Goal: Task Accomplishment & Management: Complete application form

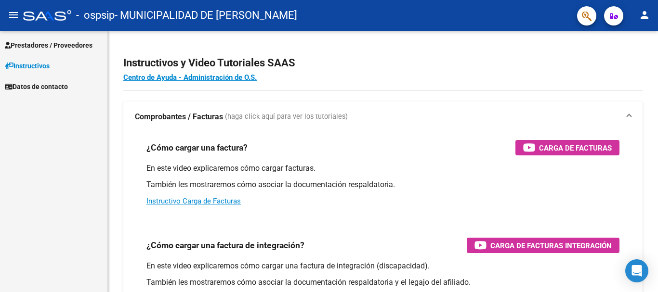
click at [48, 45] on span "Prestadores / Proveedores" at bounding box center [49, 45] width 88 height 11
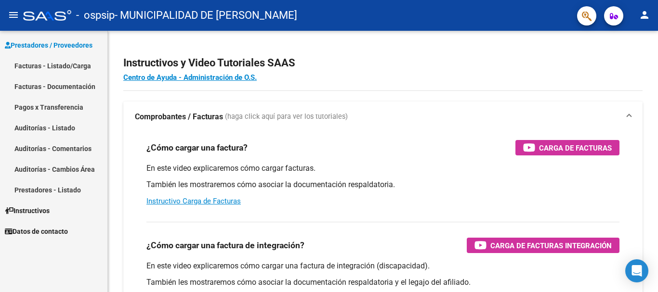
click at [53, 62] on link "Facturas - Listado/Carga" at bounding box center [53, 65] width 107 height 21
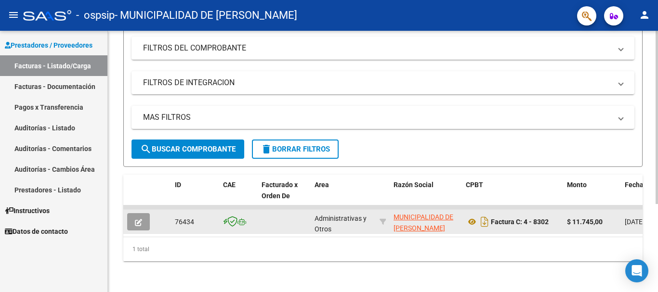
scroll to position [13, 0]
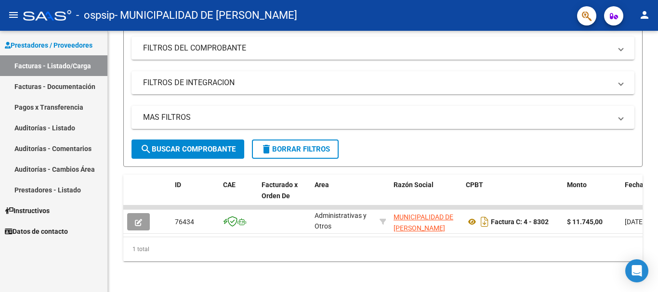
click at [61, 92] on link "Facturas - Documentación" at bounding box center [53, 86] width 107 height 21
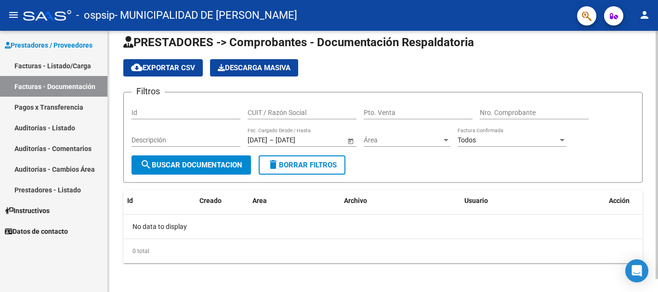
scroll to position [13, 0]
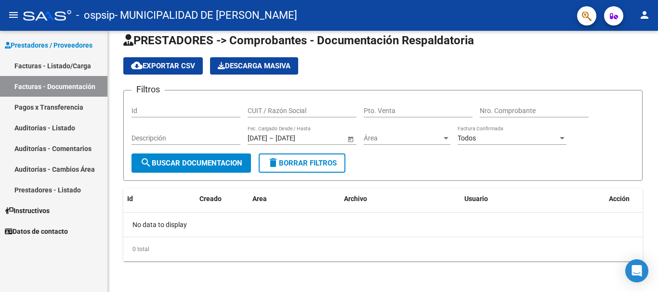
click at [30, 208] on span "Instructivos" at bounding box center [27, 211] width 45 height 11
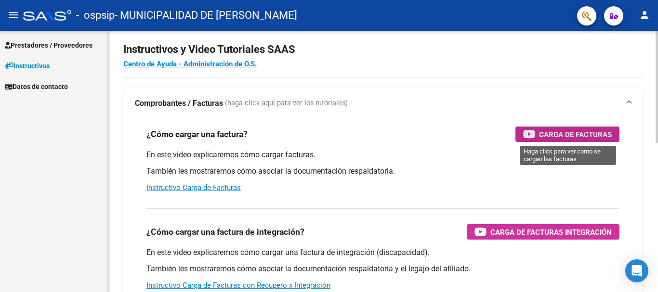
click at [575, 129] on span "Carga de Facturas" at bounding box center [575, 135] width 73 height 12
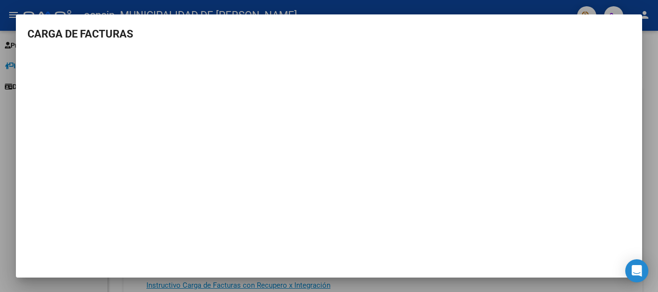
scroll to position [1, 0]
click at [641, 272] on icon "Open Intercom Messenger" at bounding box center [636, 271] width 11 height 13
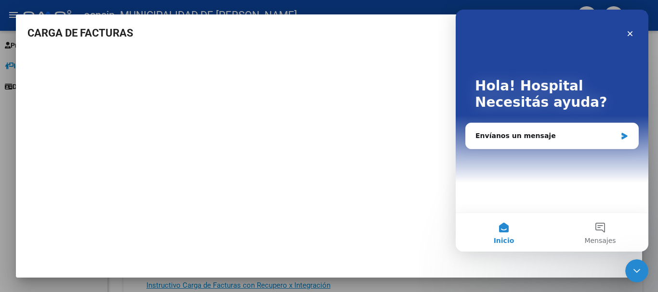
scroll to position [0, 0]
click at [641, 272] on icon "Cerrar Intercom Messenger" at bounding box center [637, 271] width 12 height 12
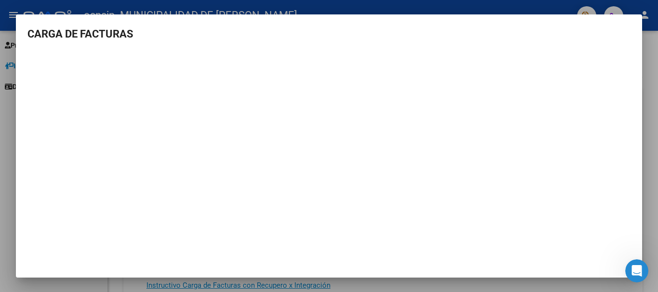
click at [67, 274] on mat-dialog-container "CARGA DE FACTURAS" at bounding box center [329, 145] width 626 height 263
click at [72, 289] on div at bounding box center [329, 146] width 658 height 292
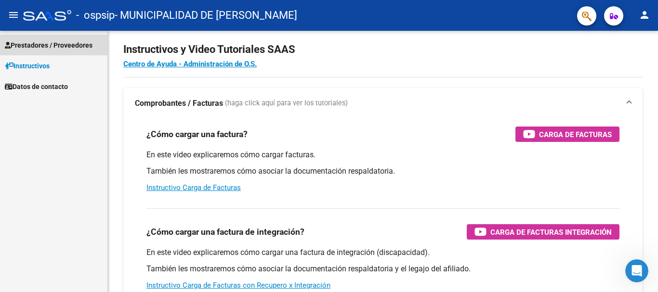
click at [44, 45] on span "Prestadores / Proveedores" at bounding box center [49, 45] width 88 height 11
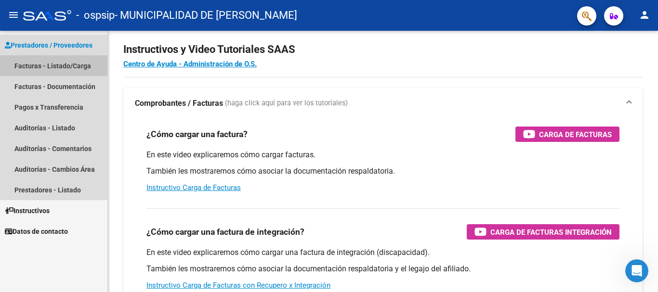
click at [48, 65] on link "Facturas - Listado/Carga" at bounding box center [53, 65] width 107 height 21
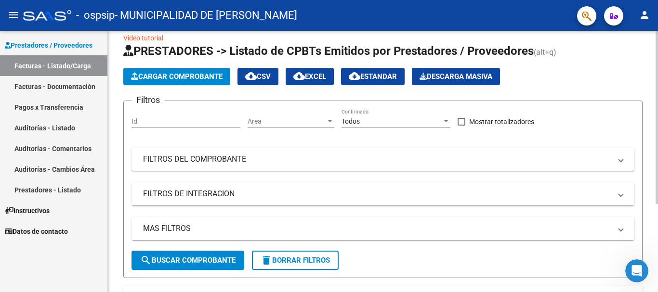
click at [172, 80] on span "Cargar Comprobante" at bounding box center [177, 76] width 92 height 9
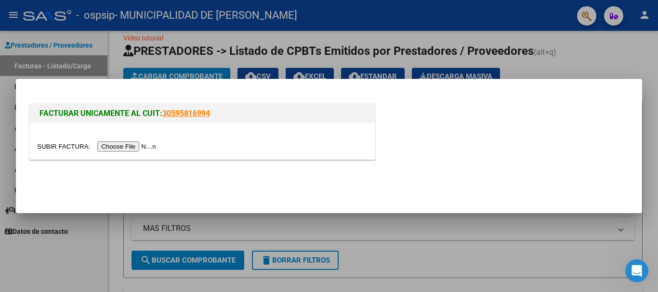
click at [121, 148] on input "file" at bounding box center [98, 147] width 122 height 10
click at [471, 54] on div at bounding box center [329, 146] width 658 height 292
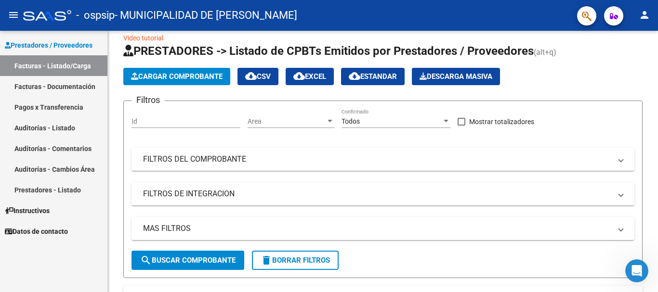
click at [57, 106] on link "Pagos x Transferencia" at bounding box center [53, 107] width 107 height 21
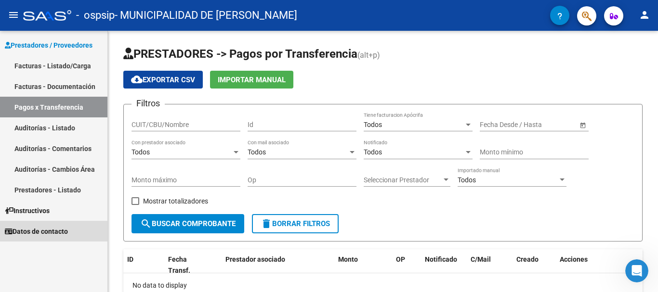
click at [40, 232] on span "Datos de contacto" at bounding box center [36, 231] width 63 height 11
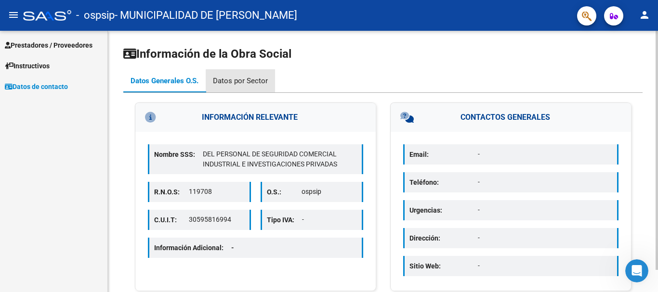
click at [251, 83] on div "Datos por Sector" at bounding box center [240, 81] width 55 height 11
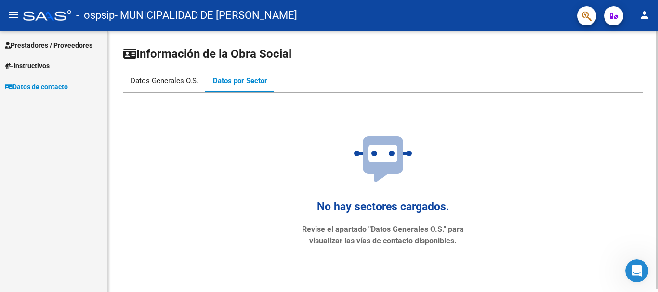
click at [179, 83] on div "Datos Generales O.S." at bounding box center [165, 81] width 68 height 11
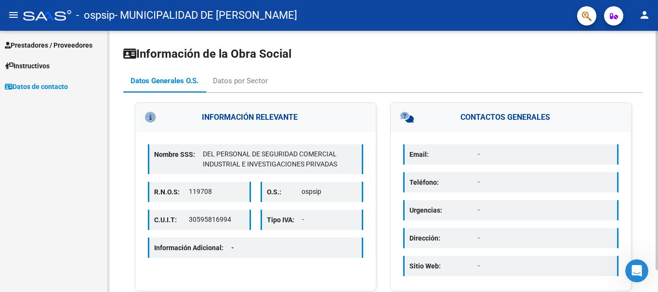
scroll to position [24, 0]
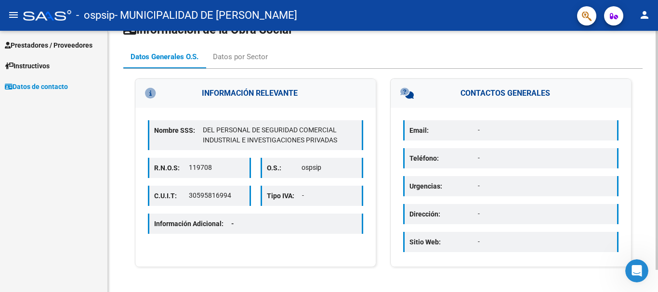
click at [468, 130] on p "Email:" at bounding box center [443, 130] width 68 height 11
click at [501, 130] on p "-" at bounding box center [545, 130] width 134 height 10
click at [551, 128] on p "-" at bounding box center [545, 130] width 134 height 10
click at [496, 129] on p "-" at bounding box center [545, 130] width 134 height 10
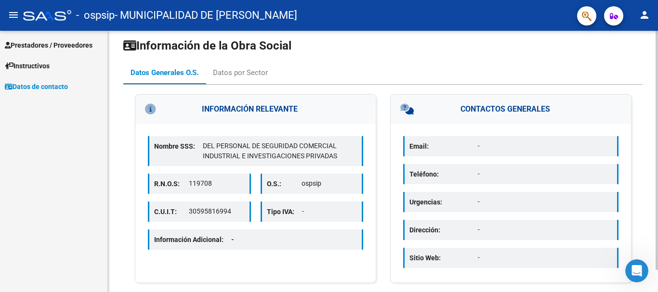
scroll to position [0, 0]
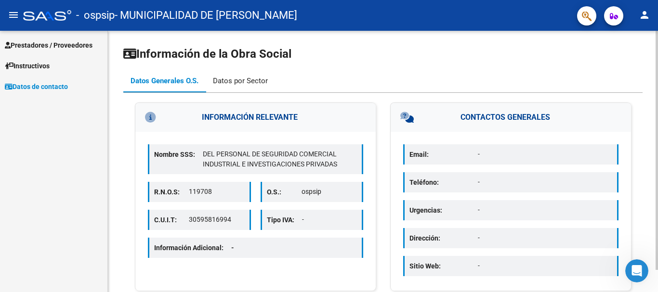
click at [253, 89] on div "Datos por Sector" at bounding box center [240, 80] width 69 height 23
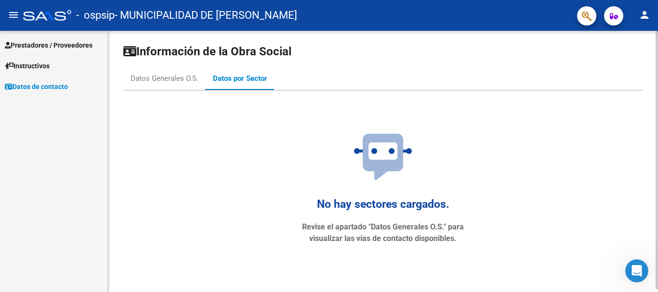
scroll to position [3, 0]
click at [416, 183] on div "No hay sectores cargados. Revise el apartado "Datos Generales O.S." para visual…" at bounding box center [383, 191] width 202 height 155
click at [647, 10] on mat-icon "person" at bounding box center [645, 15] width 12 height 12
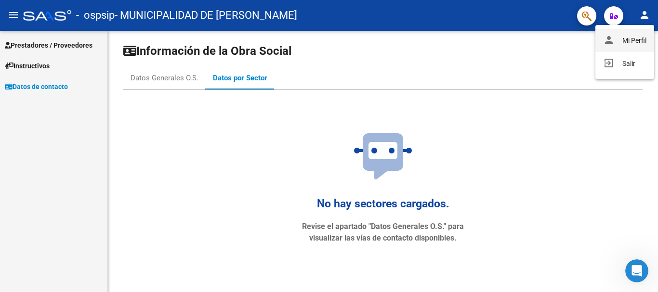
click at [633, 42] on button "person Mi Perfil" at bounding box center [624, 40] width 59 height 23
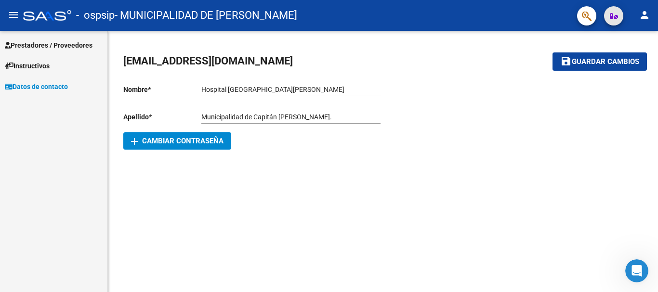
click at [616, 15] on icon "button" at bounding box center [614, 16] width 8 height 7
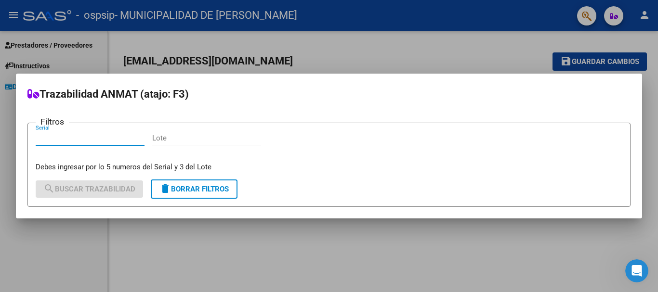
click at [438, 66] on div at bounding box center [329, 146] width 658 height 292
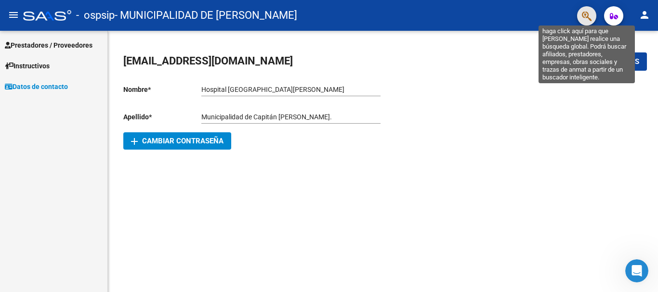
click at [587, 15] on icon "button" at bounding box center [587, 16] width 10 height 11
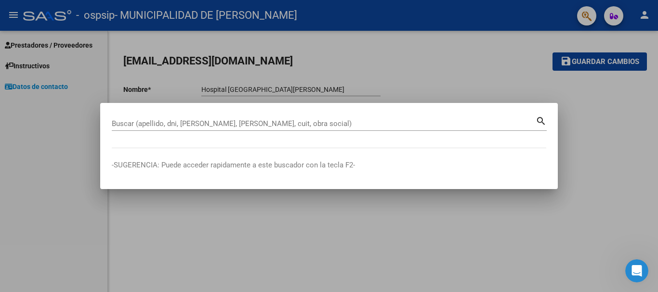
click at [589, 130] on div at bounding box center [329, 146] width 658 height 292
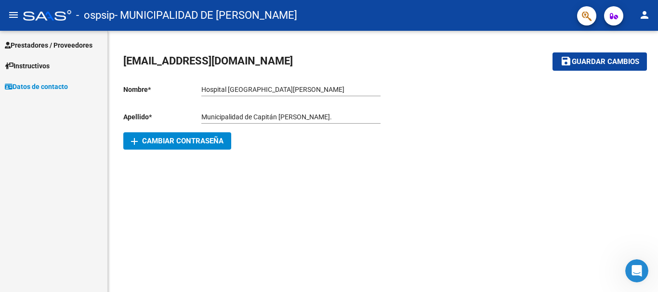
click at [53, 46] on span "Prestadores / Proveedores" at bounding box center [49, 45] width 88 height 11
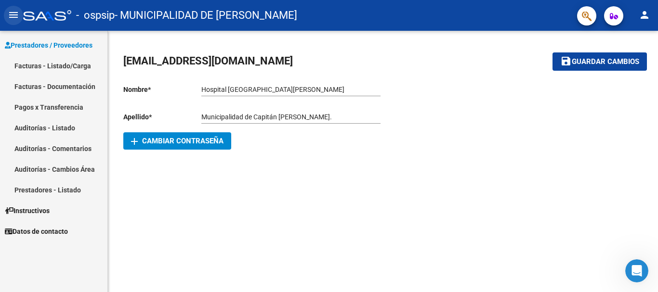
click at [8, 15] on mat-icon "menu" at bounding box center [14, 15] width 12 height 12
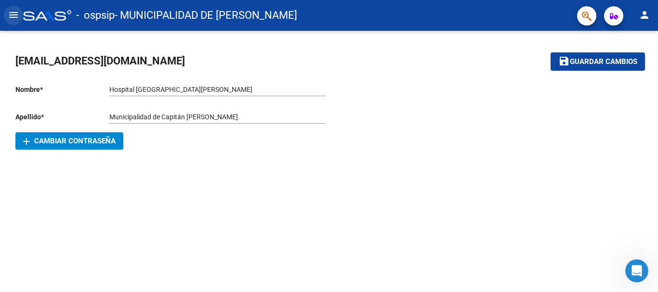
click at [8, 15] on mat-icon "menu" at bounding box center [14, 15] width 12 height 12
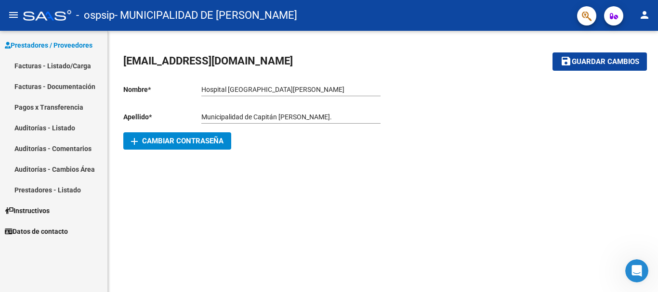
click at [646, 13] on mat-icon "person" at bounding box center [645, 15] width 12 height 12
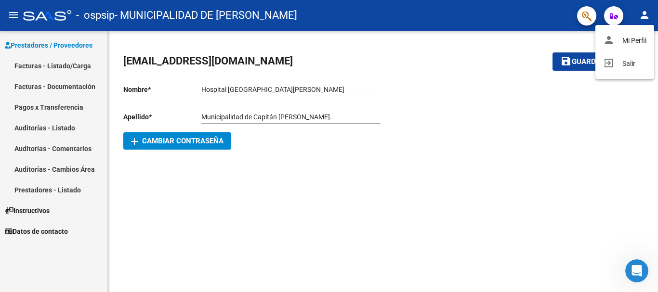
click at [61, 65] on div at bounding box center [329, 146] width 658 height 292
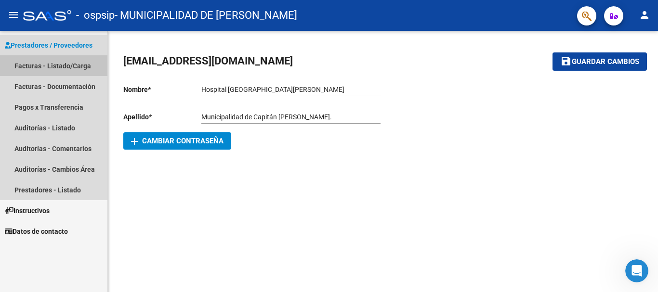
click at [61, 65] on link "Facturas - Listado/Carga" at bounding box center [53, 65] width 107 height 21
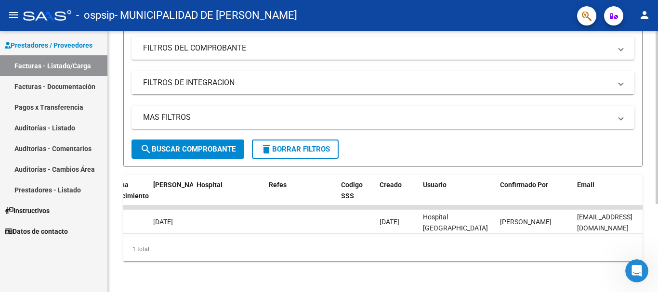
scroll to position [0, 1819]
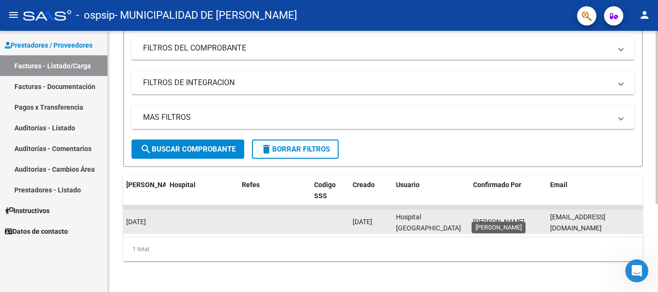
click at [475, 218] on span "[PERSON_NAME]" at bounding box center [499, 222] width 52 height 8
click at [445, 214] on div "Hospital [GEOGRAPHIC_DATA][PERSON_NAME] de Capitán [PERSON_NAME]." at bounding box center [430, 222] width 69 height 20
click at [372, 218] on span "[DATE]" at bounding box center [363, 222] width 20 height 8
drag, startPoint x: 347, startPoint y: 216, endPoint x: 424, endPoint y: 226, distance: 77.7
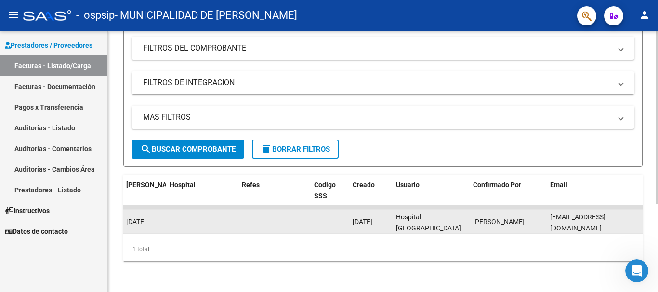
click at [237, 213] on datatable-body-cell at bounding box center [202, 222] width 72 height 24
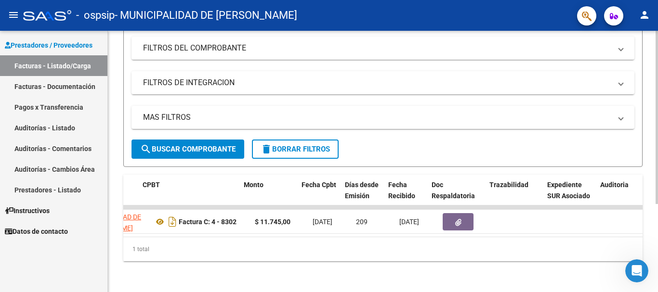
scroll to position [0, 235]
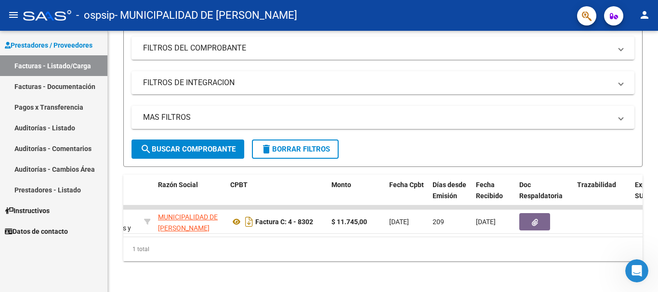
click at [72, 50] on span "Prestadores / Proveedores" at bounding box center [49, 45] width 88 height 11
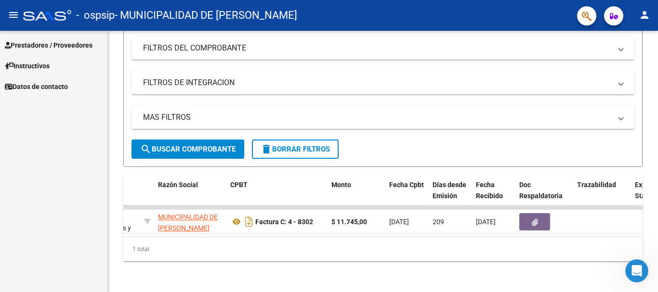
click at [68, 41] on span "Prestadores / Proveedores" at bounding box center [49, 45] width 88 height 11
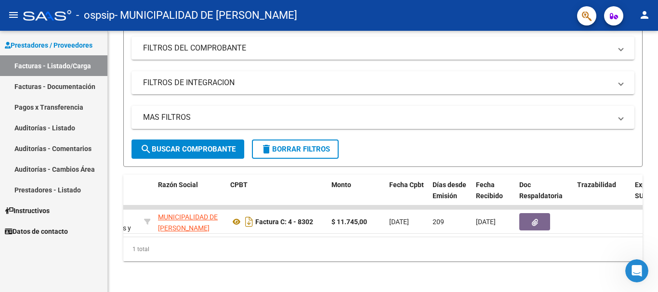
click at [65, 68] on link "Facturas - Listado/Carga" at bounding box center [53, 65] width 107 height 21
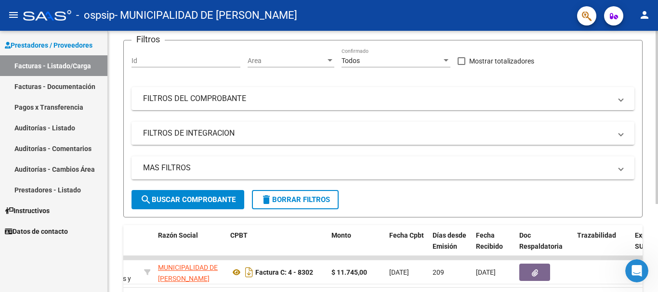
scroll to position [0, 0]
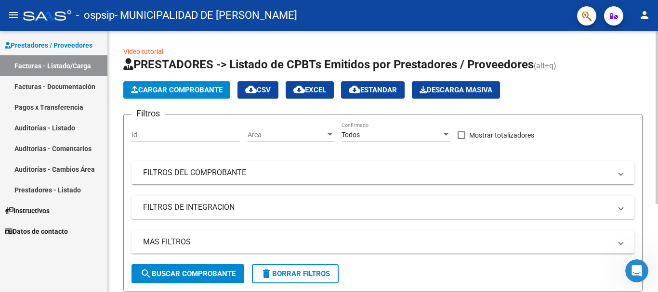
click at [182, 90] on span "Cargar Comprobante" at bounding box center [177, 90] width 92 height 9
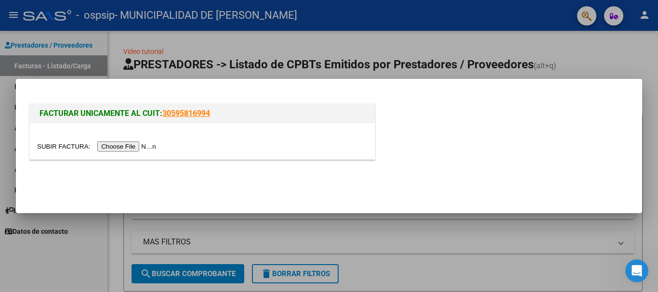
click at [139, 144] on input "file" at bounding box center [98, 147] width 122 height 10
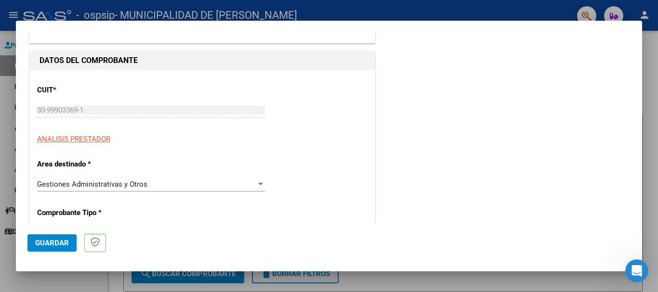
scroll to position [96, 0]
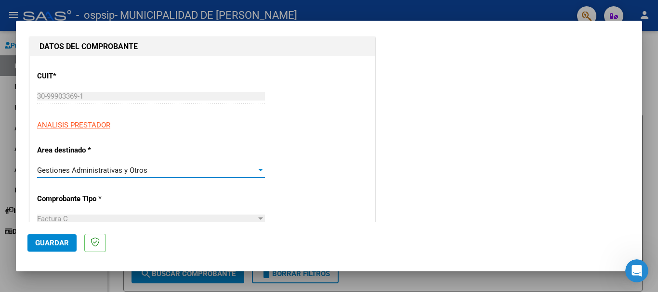
click at [253, 169] on div "Gestiones Administrativas y Otros" at bounding box center [146, 170] width 219 height 9
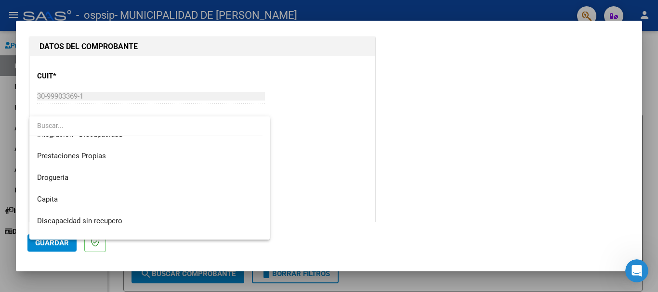
scroll to position [93, 0]
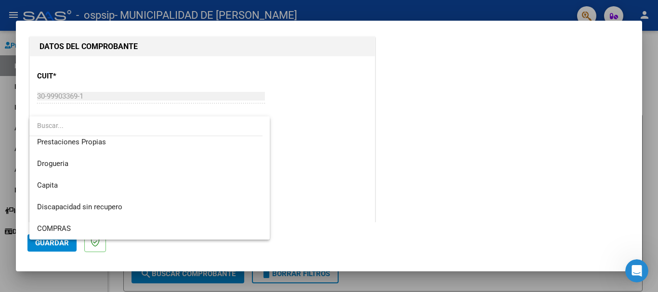
click at [303, 170] on div at bounding box center [329, 146] width 658 height 292
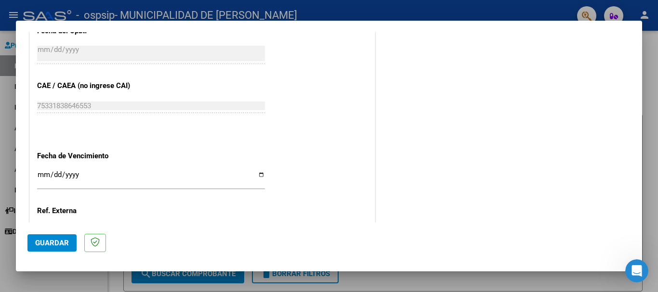
scroll to position [482, 0]
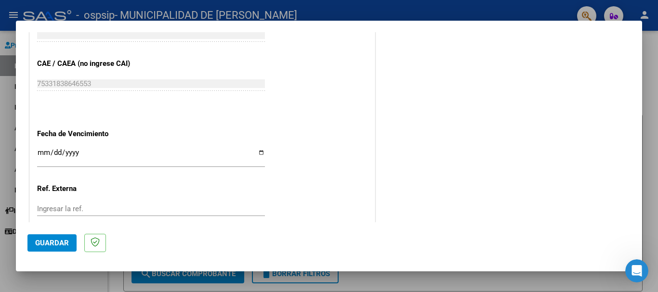
click at [55, 243] on span "Guardar" at bounding box center [52, 243] width 34 height 9
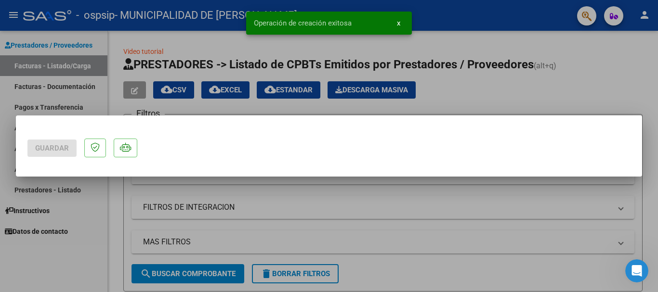
scroll to position [0, 0]
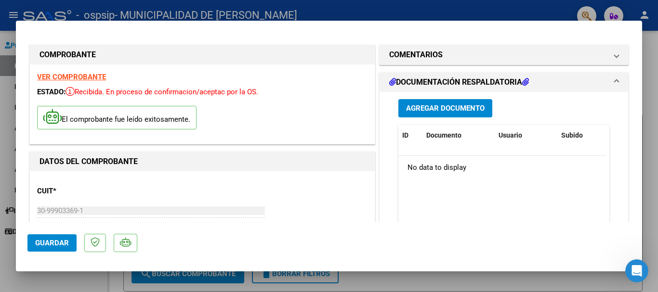
click at [457, 104] on span "Agregar Documento" at bounding box center [445, 108] width 78 height 9
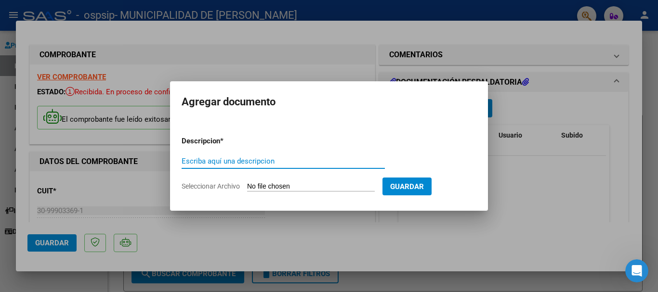
click at [295, 161] on input "Escriba aquí una descripcion" at bounding box center [283, 161] width 203 height 9
type input "Atención en Guardia"
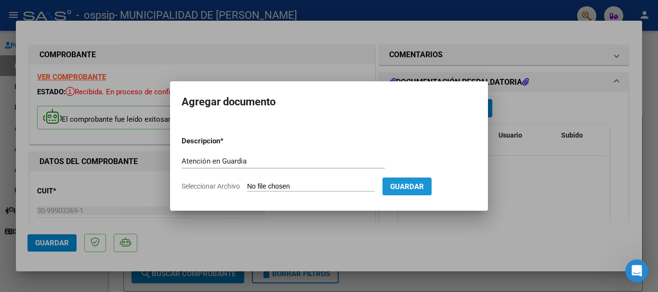
click at [422, 190] on span "Guardar" at bounding box center [407, 187] width 34 height 9
click at [371, 188] on input "Seleccionar Archivo" at bounding box center [311, 187] width 128 height 9
type input "C:\fakepath\Fact C 4-9239. Guardia. OSPSIP.pdf"
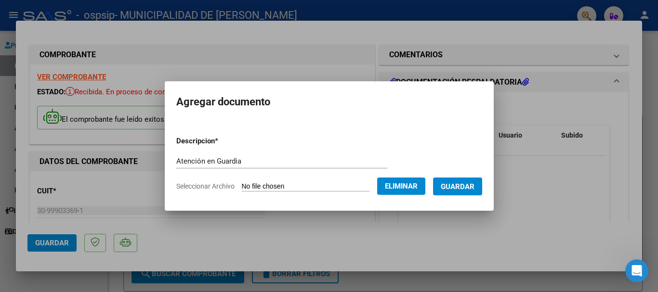
click at [463, 194] on button "Guardar" at bounding box center [457, 187] width 49 height 18
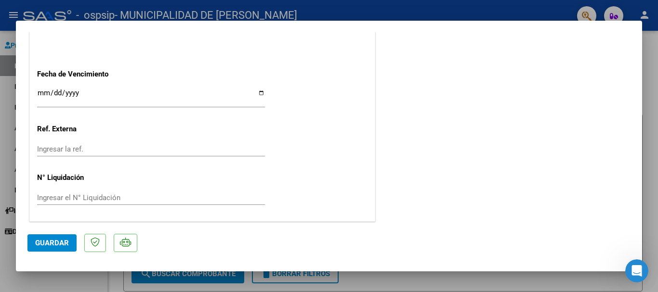
scroll to position [579, 0]
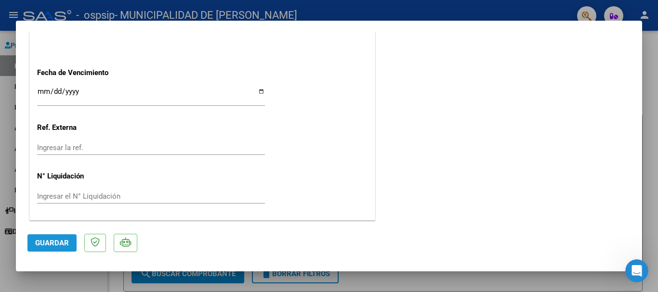
click at [52, 235] on button "Guardar" at bounding box center [51, 243] width 49 height 17
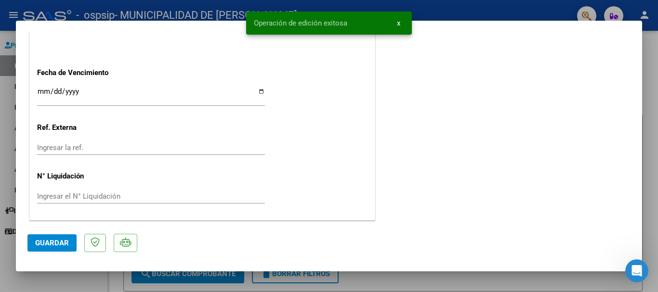
click at [397, 22] on span "x" at bounding box center [398, 23] width 3 height 9
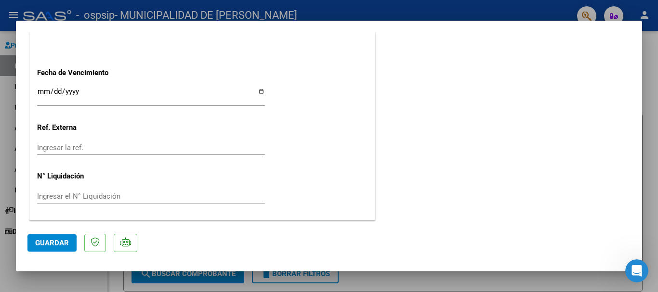
click at [374, 273] on div at bounding box center [329, 146] width 658 height 292
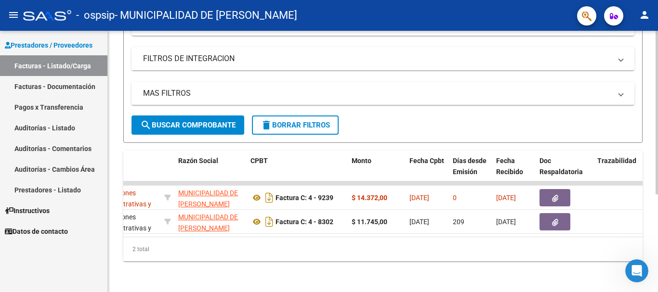
scroll to position [0, 0]
